Goal: Task Accomplishment & Management: Complete application form

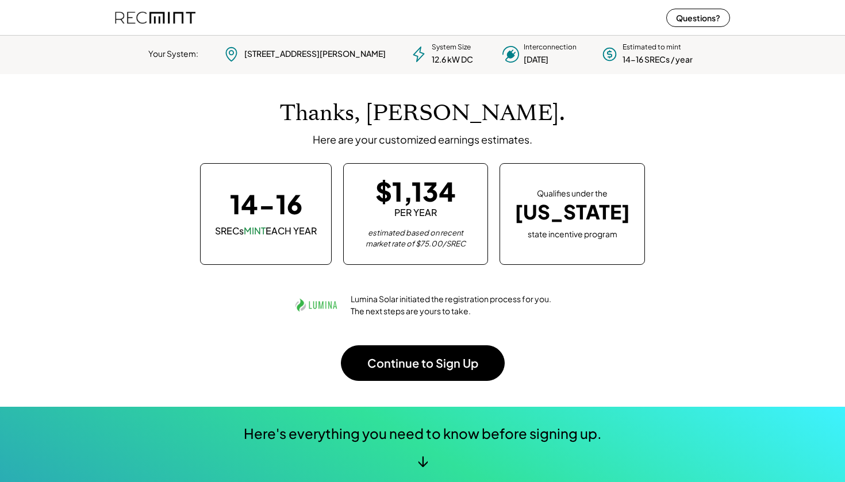
click at [423, 464] on div "↓" at bounding box center [422, 460] width 11 height 17
click at [687, 22] on button "Questions?" at bounding box center [698, 18] width 64 height 18
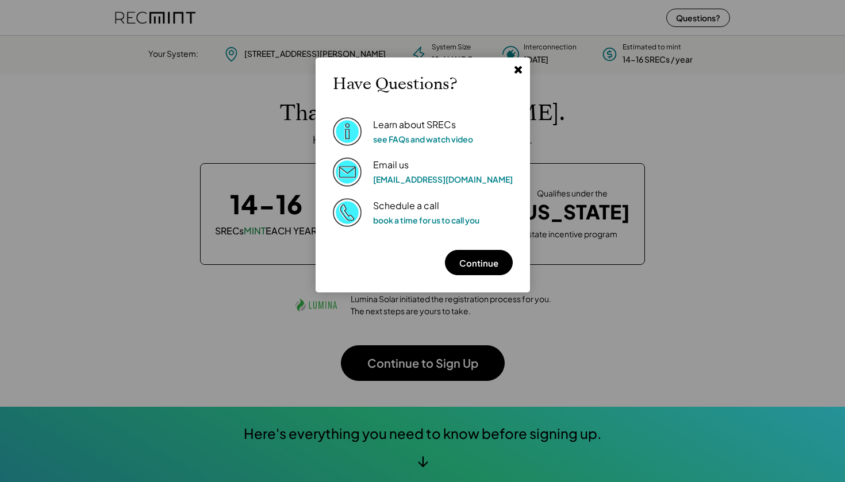
click at [395, 170] on div "Email us" at bounding box center [391, 165] width 36 height 12
click at [394, 178] on link "[EMAIL_ADDRESS][DOMAIN_NAME]" at bounding box center [443, 179] width 140 height 10
click at [514, 70] on use at bounding box center [517, 69] width 7 height 7
